Goal: Task Accomplishment & Management: Manage account settings

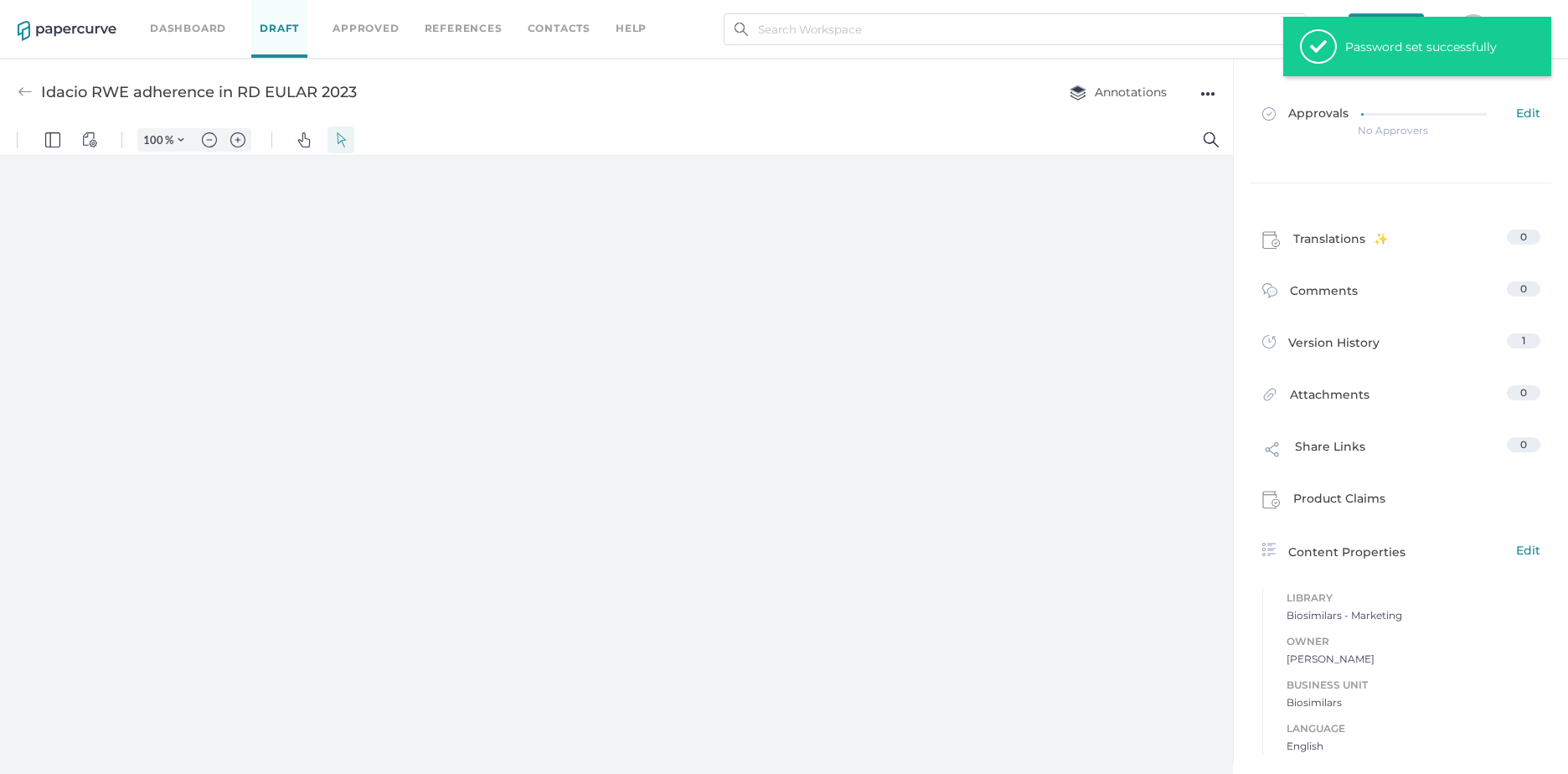
type input "74"
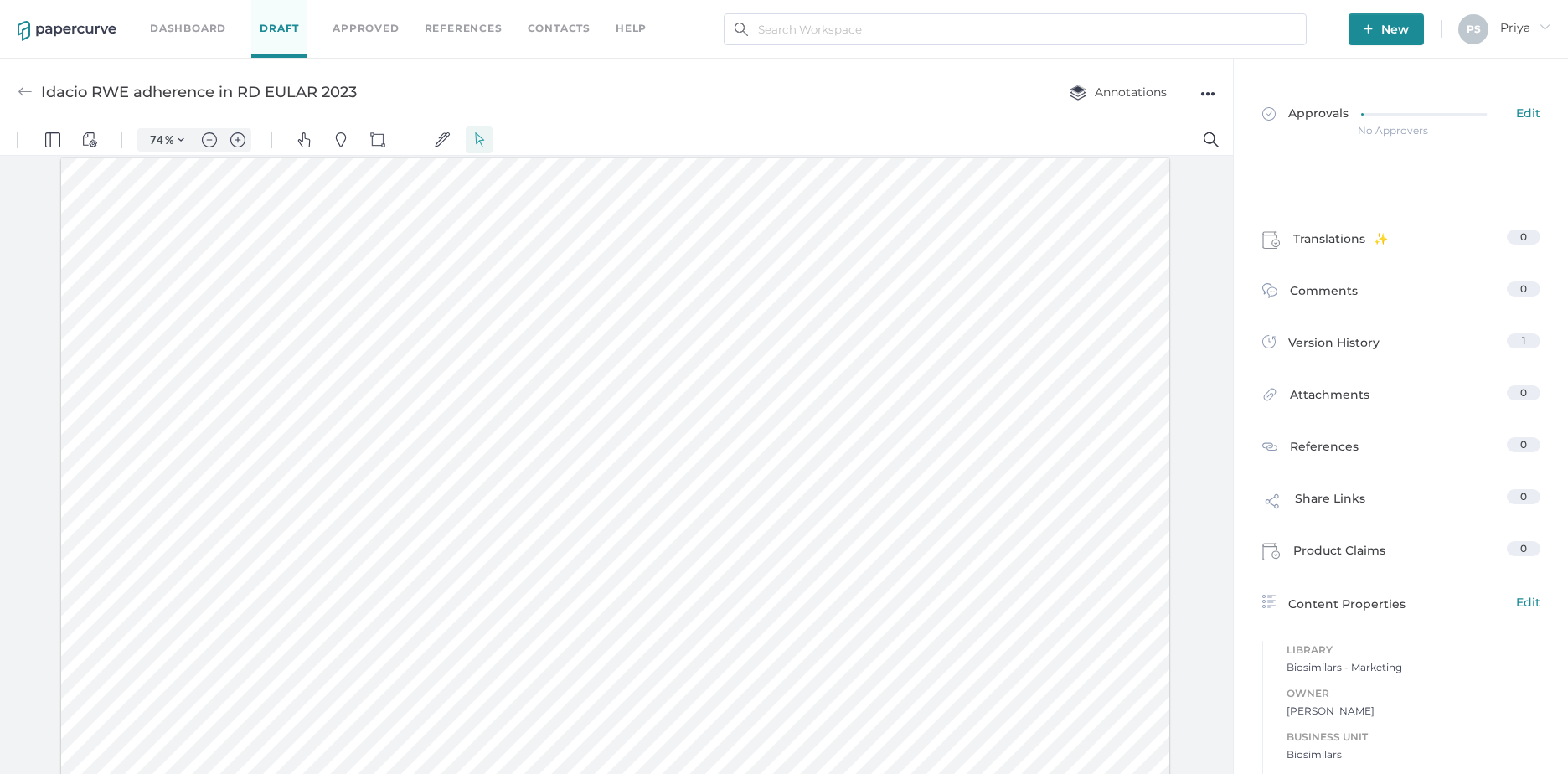
click at [193, 29] on link "Dashboard" at bounding box center [188, 28] width 76 height 19
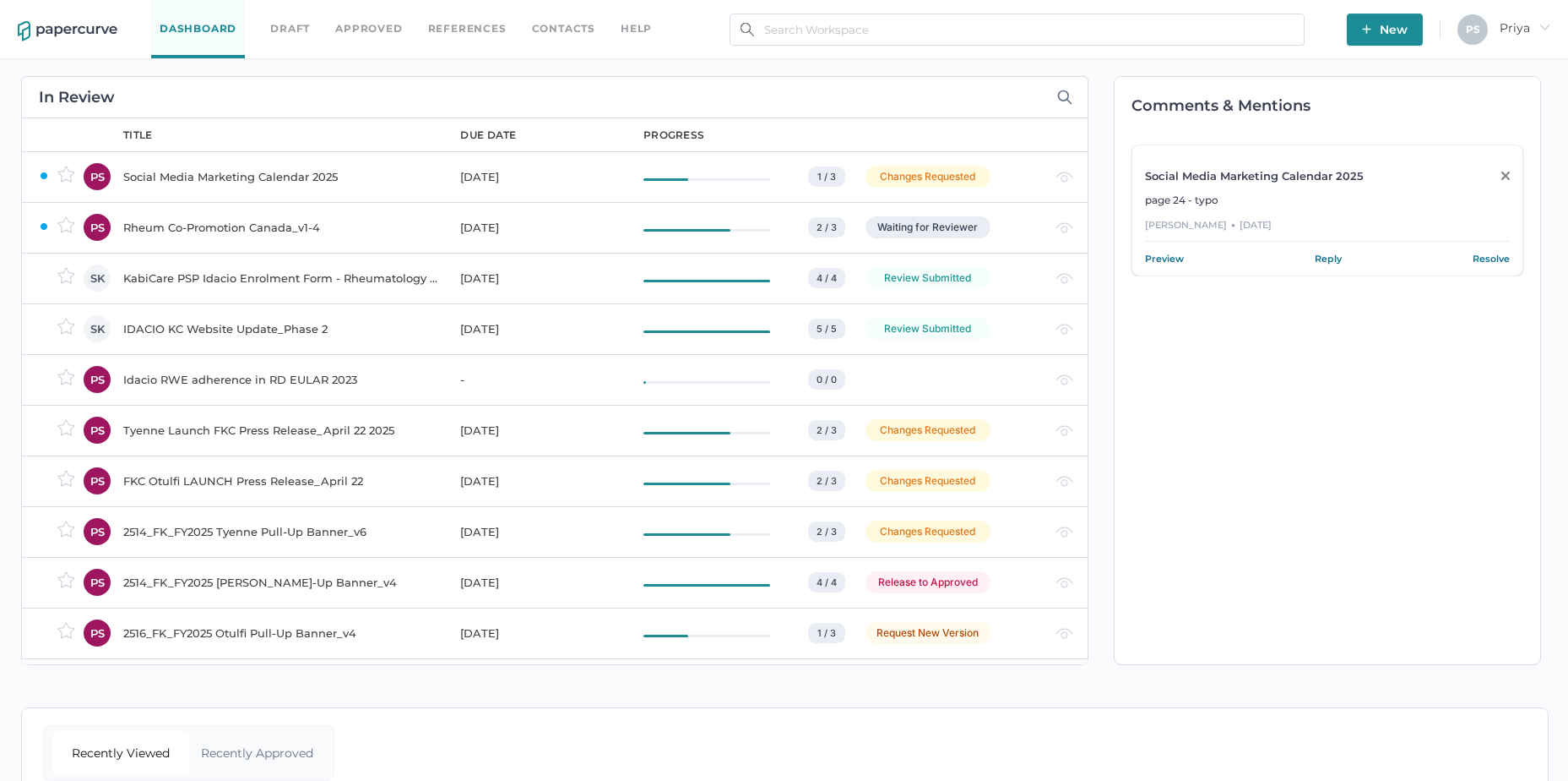
click at [1016, 231] on div "Waiting for Reviewer" at bounding box center [950, 227] width 169 height 22
click at [254, 169] on div "Social Media Marketing Calendar 2025" at bounding box center [282, 176] width 317 height 20
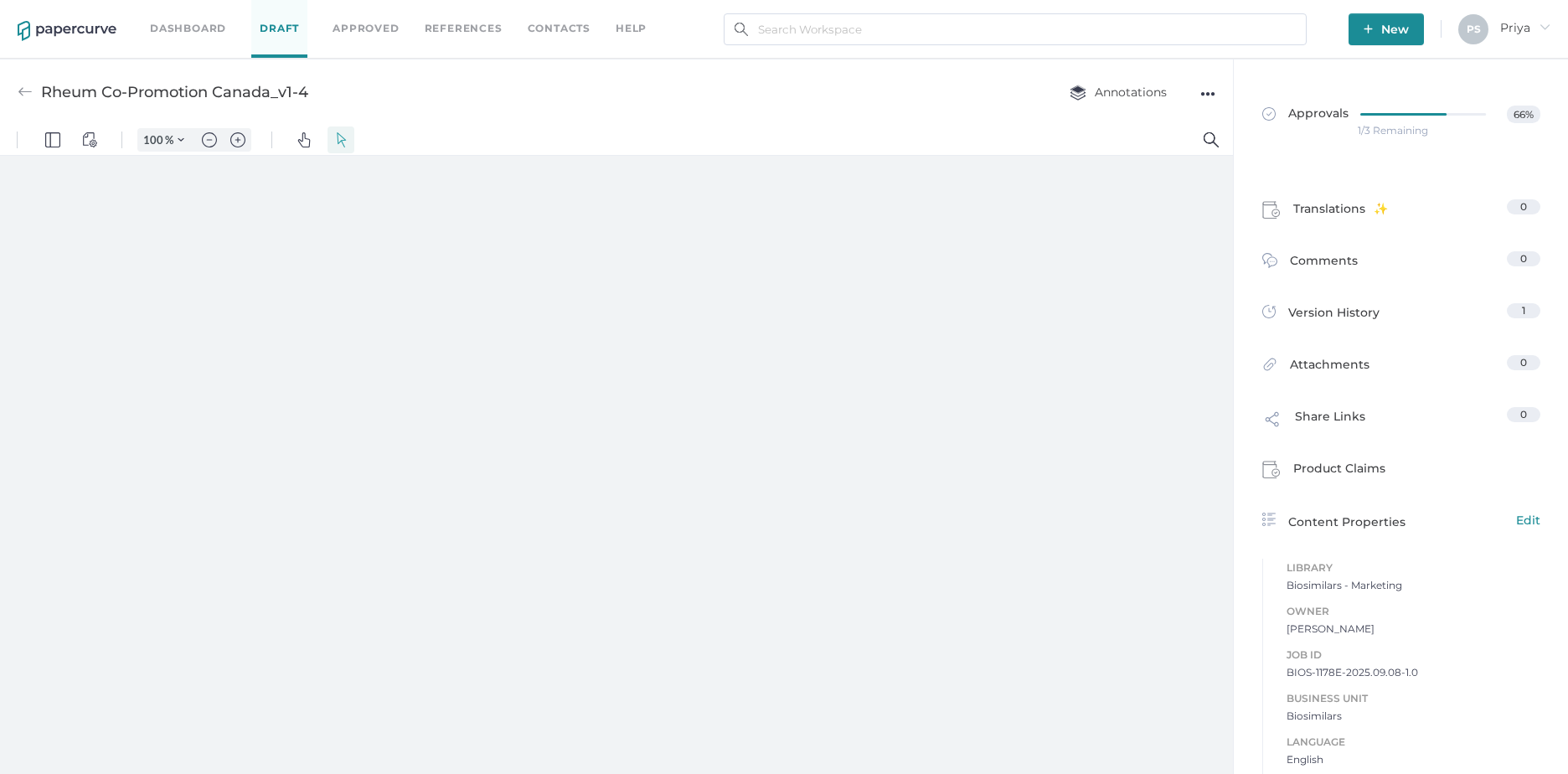
type input "82"
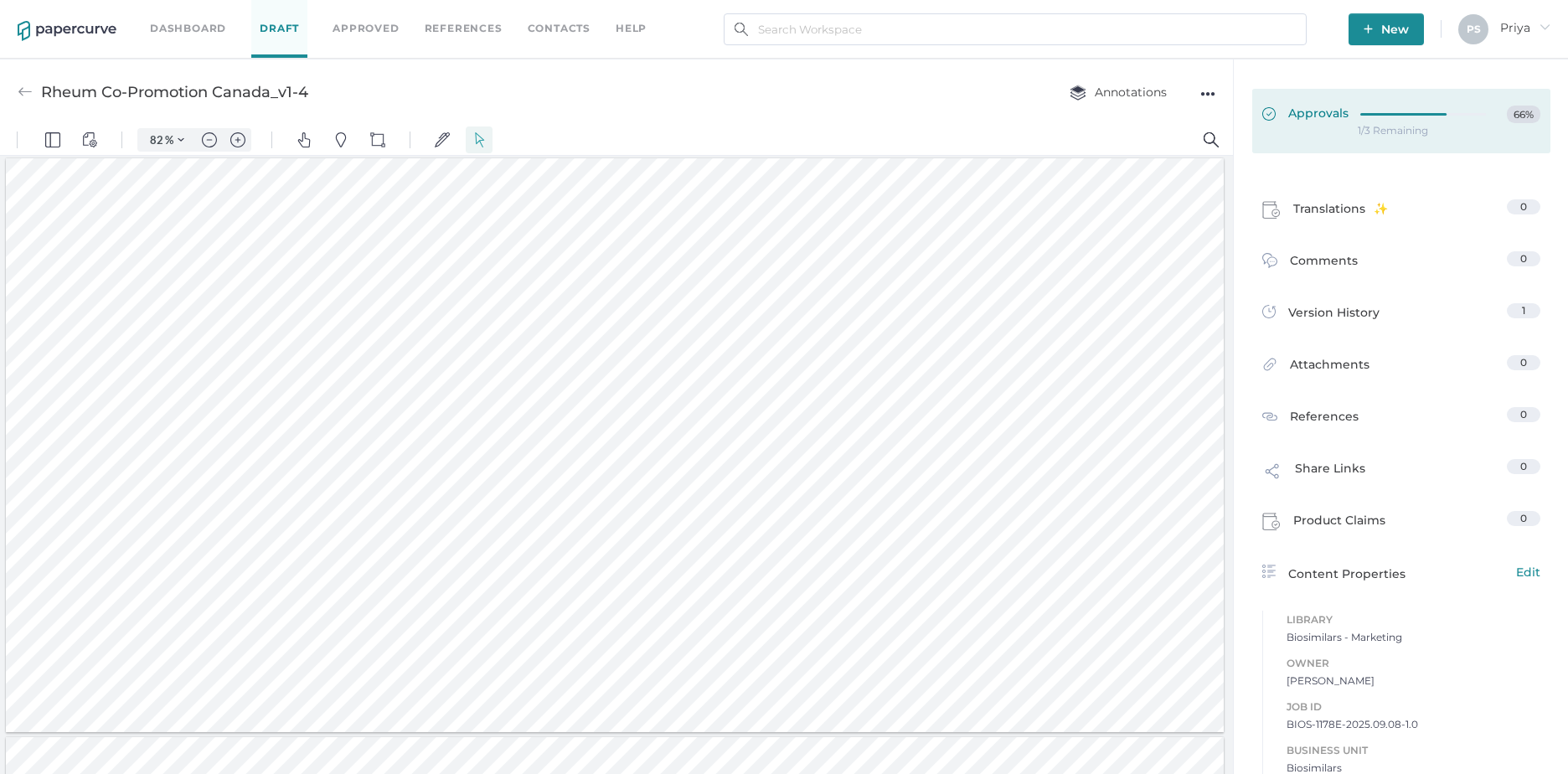
click at [1393, 123] on div at bounding box center [1428, 115] width 136 height 19
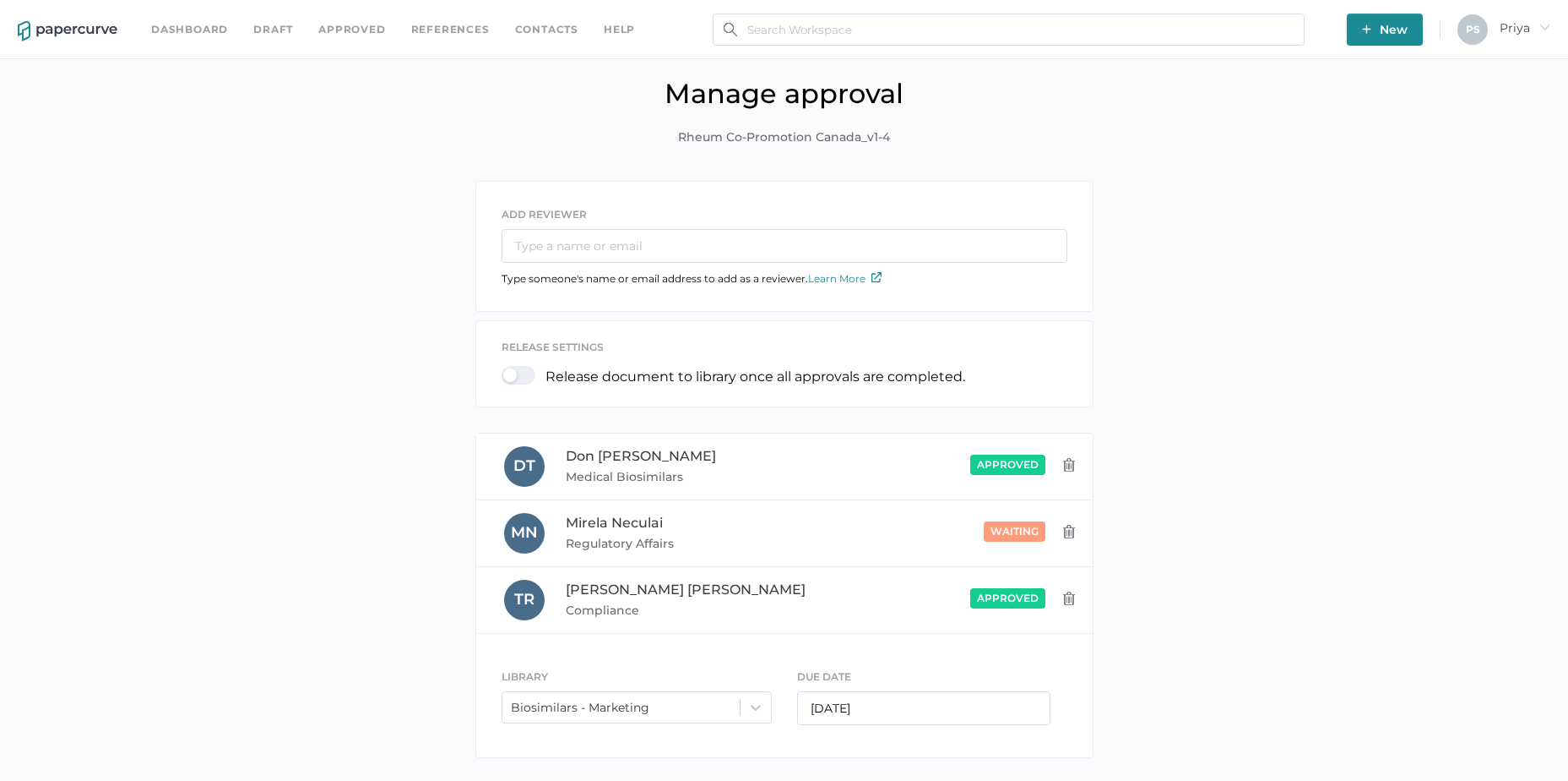
click at [1188, 228] on div "ADD REVIEWER Type someone's name or email address to add as a reviewer. Learn M…" at bounding box center [784, 473] width 1543 height 586
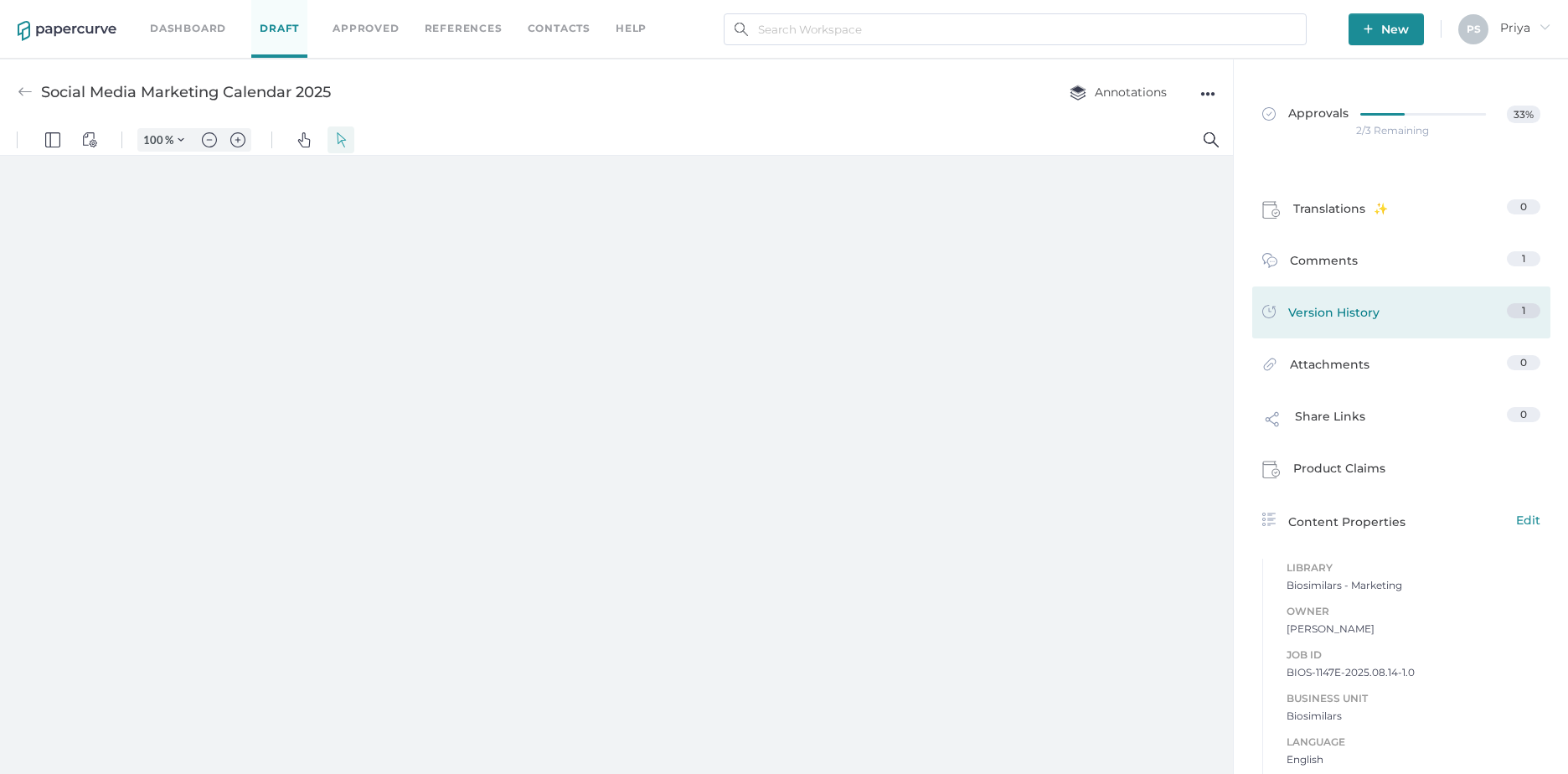
type input "66"
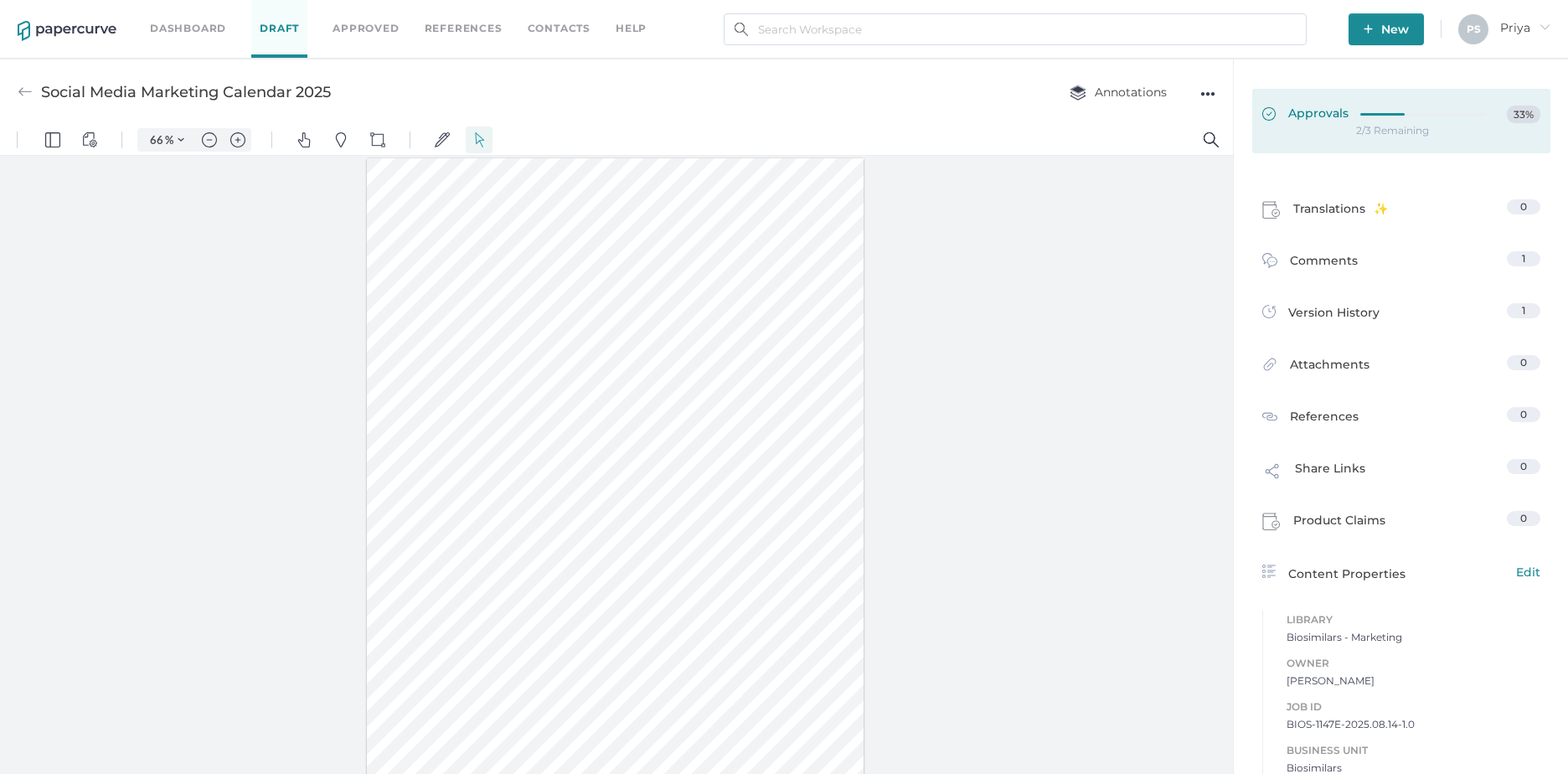
click at [1399, 123] on div at bounding box center [1428, 115] width 136 height 19
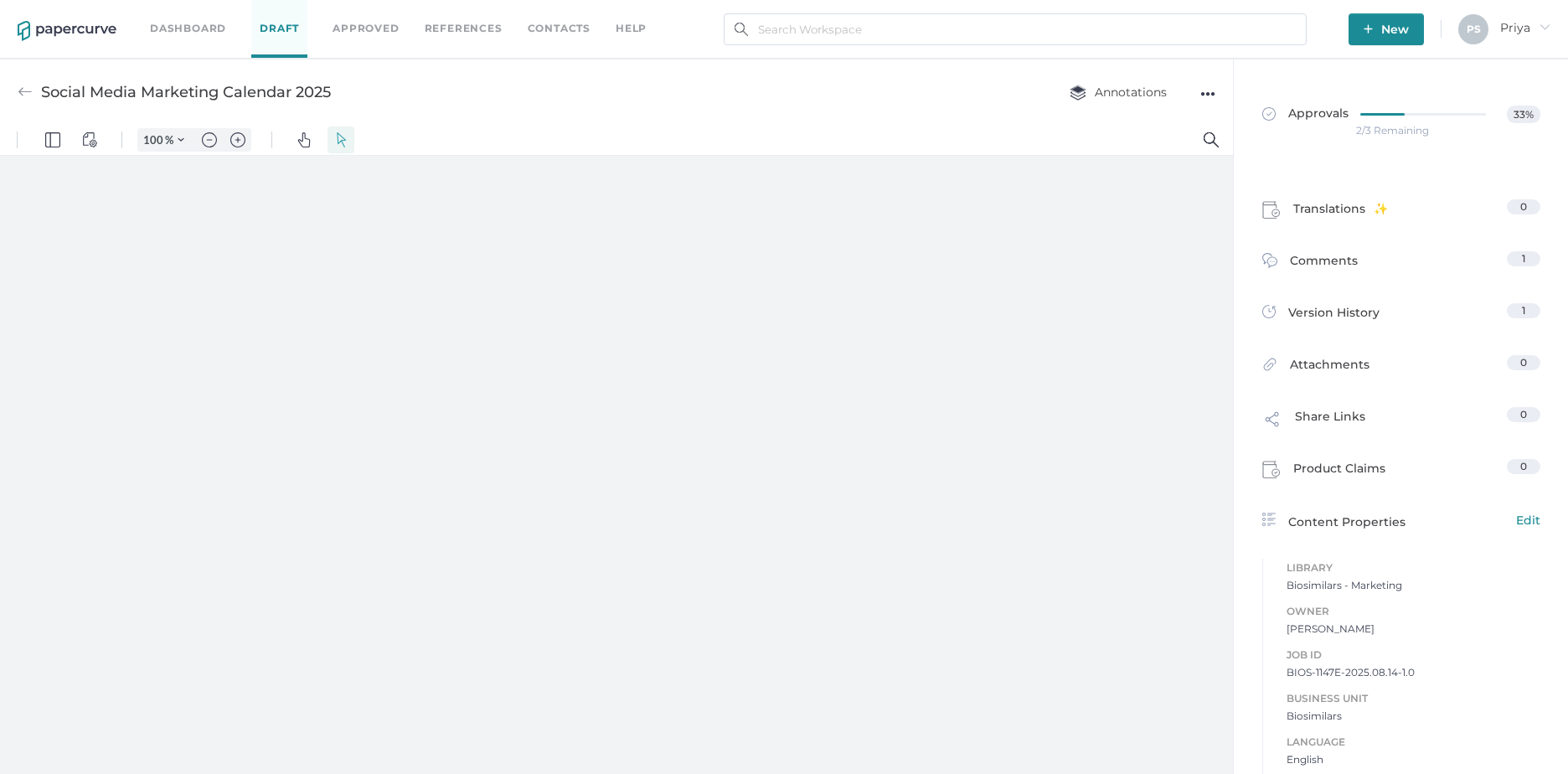
click at [1199, 89] on div "Annotations ●●●" at bounding box center [1125, 93] width 179 height 32
click at [1206, 93] on div "●●●" at bounding box center [1207, 93] width 15 height 24
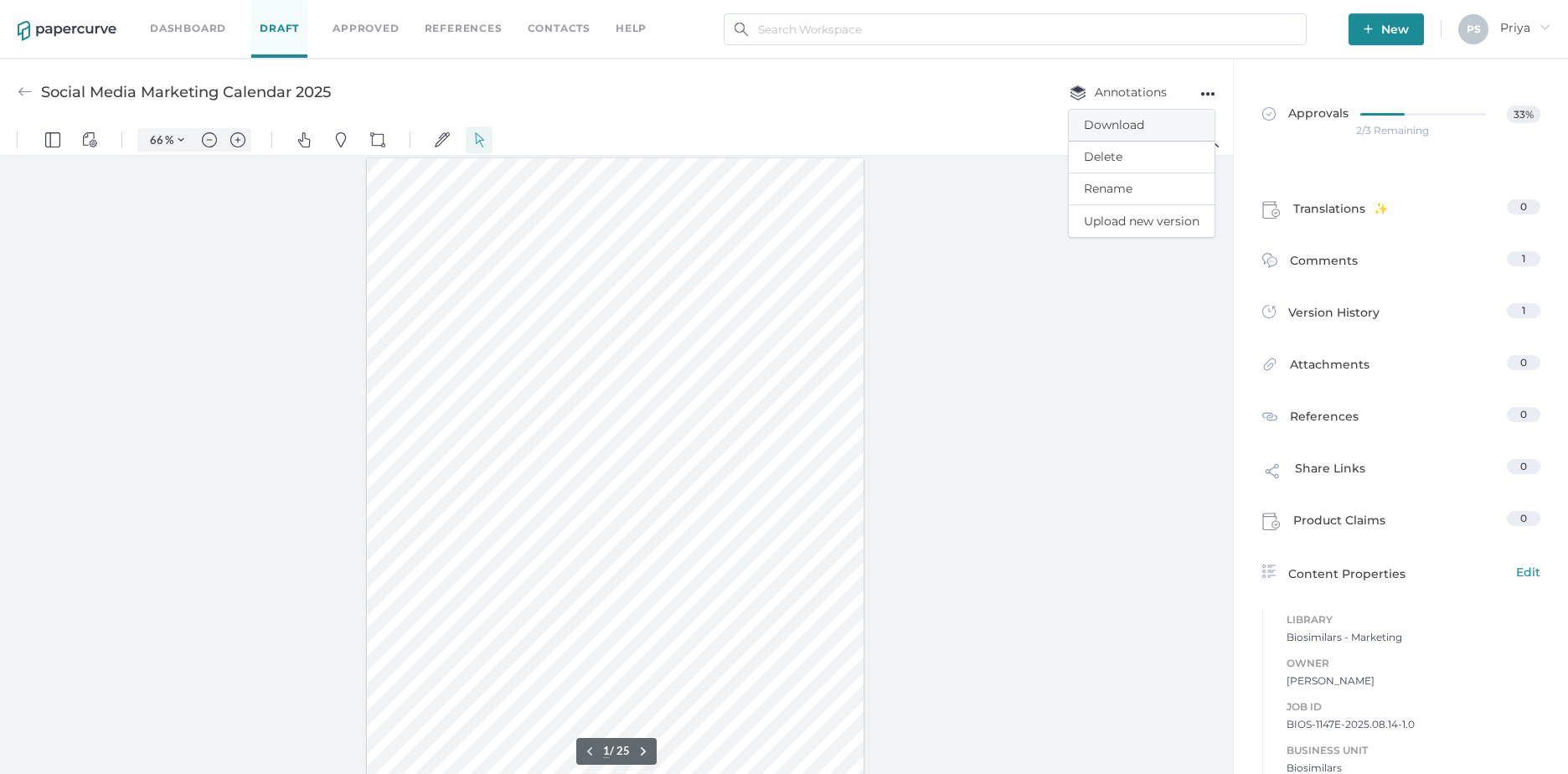
click at [1157, 123] on span "Download" at bounding box center [1141, 125] width 115 height 31
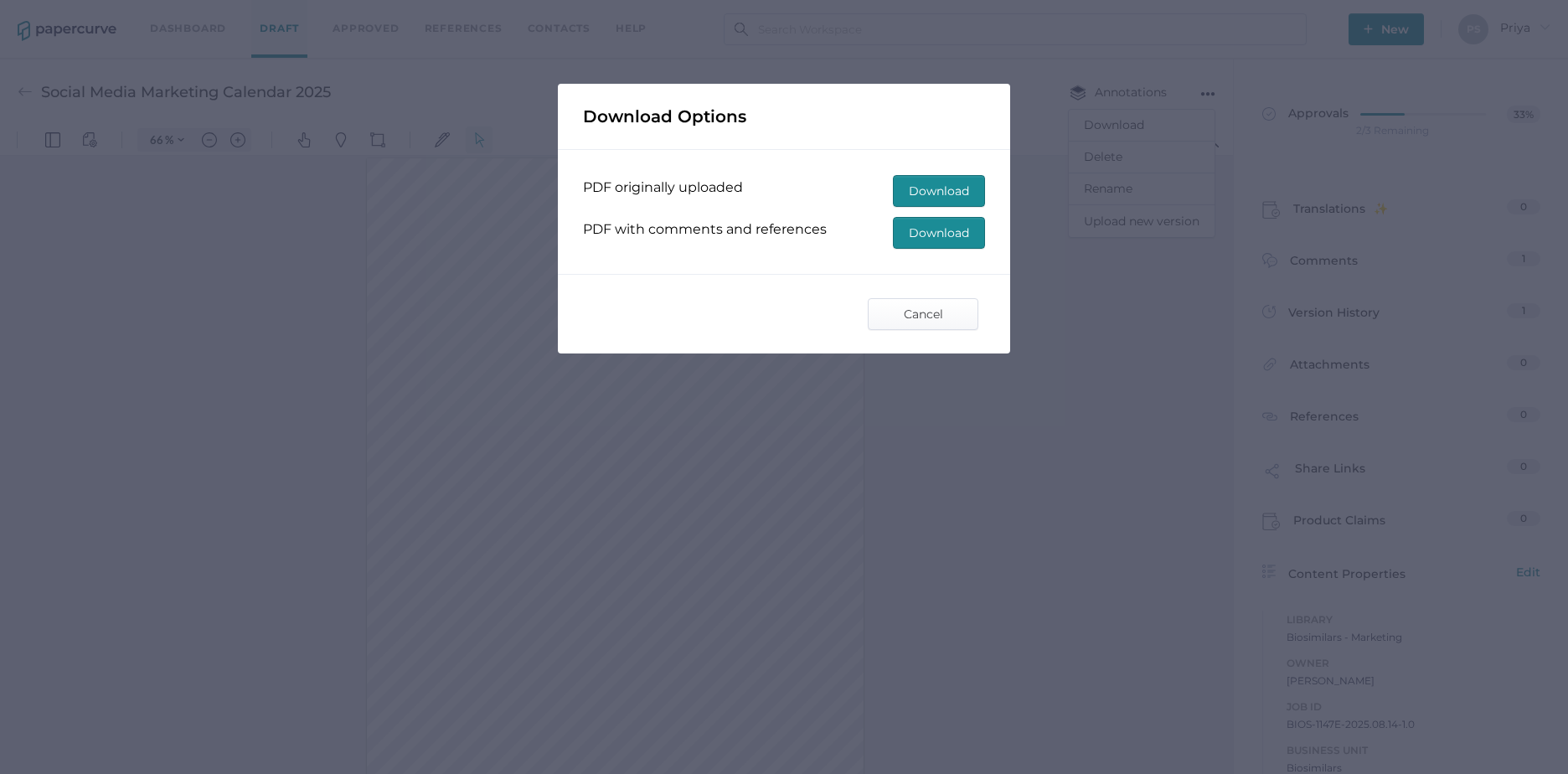
click at [928, 234] on span "Download" at bounding box center [939, 233] width 60 height 30
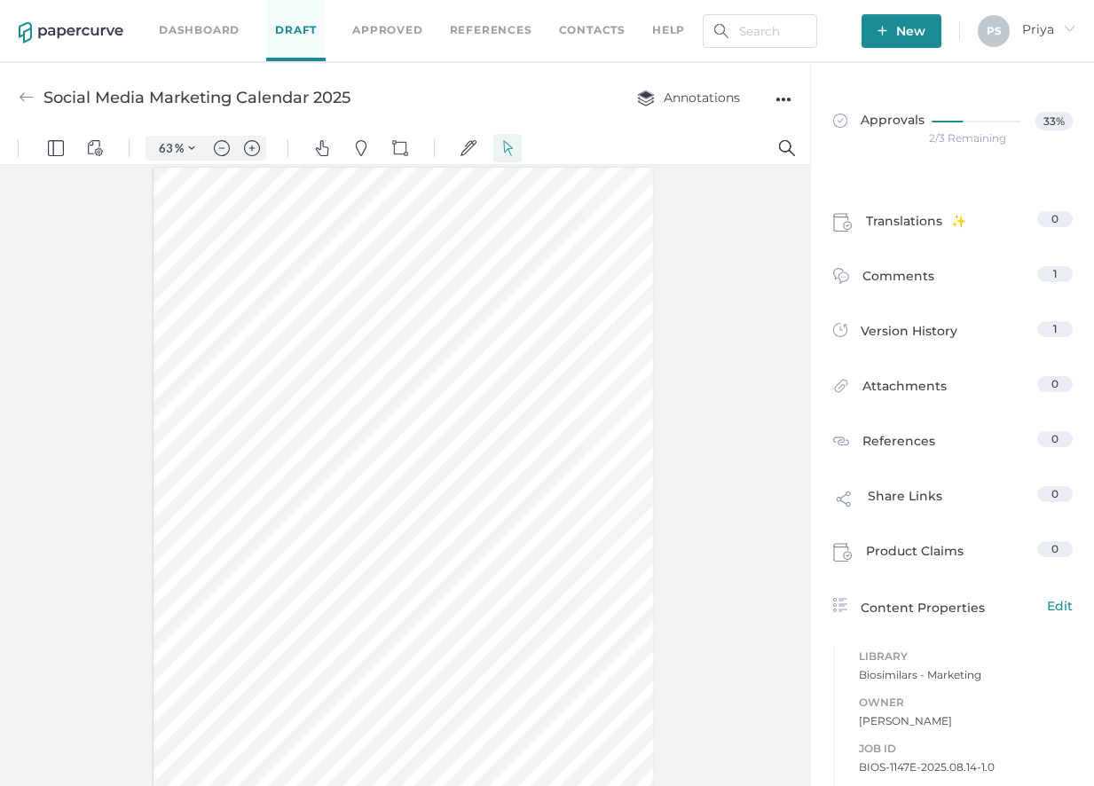
type input "66"
